Goal: Task Accomplishment & Management: Manage account settings

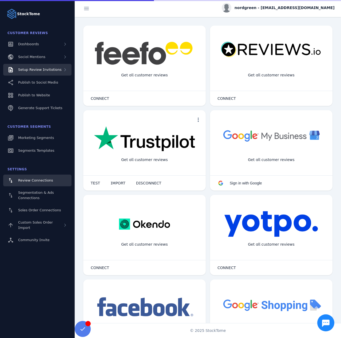
click at [48, 72] on span "Setup Review Invitations" at bounding box center [39, 70] width 43 height 4
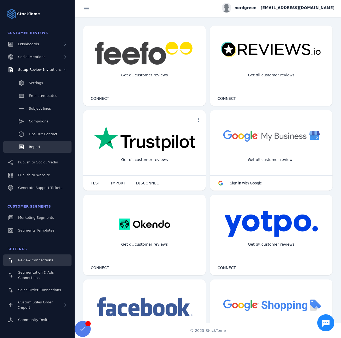
click at [43, 146] on link "Report" at bounding box center [37, 147] width 68 height 12
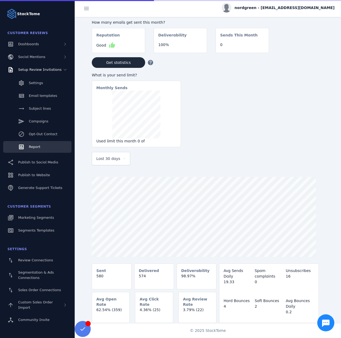
click at [101, 162] on span "Last 30 days" at bounding box center [108, 159] width 24 height 6
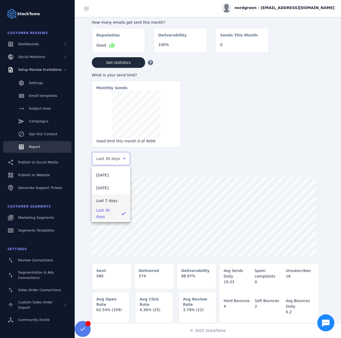
click at [110, 199] on span "Last 7 days" at bounding box center [107, 201] width 22 height 6
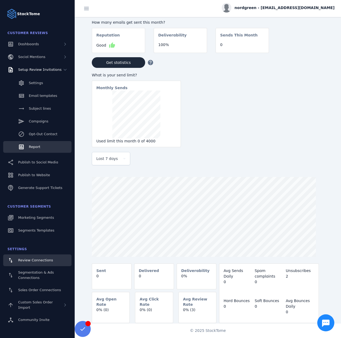
click at [41, 263] on div "Review Connections" at bounding box center [35, 260] width 35 height 5
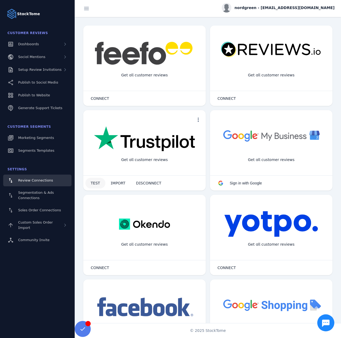
click at [94, 186] on span at bounding box center [95, 183] width 20 height 13
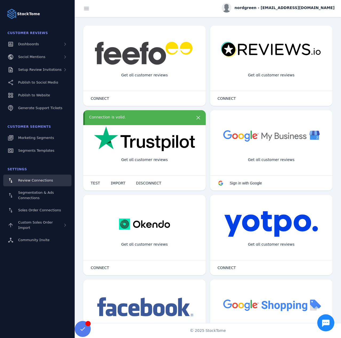
click at [274, 4] on div "nordgreen - cs_nordgreen@stacktome.com" at bounding box center [277, 8] width 113 height 10
click at [311, 51] on span "Sign out" at bounding box center [317, 51] width 15 height 6
